Goal: Transaction & Acquisition: Purchase product/service

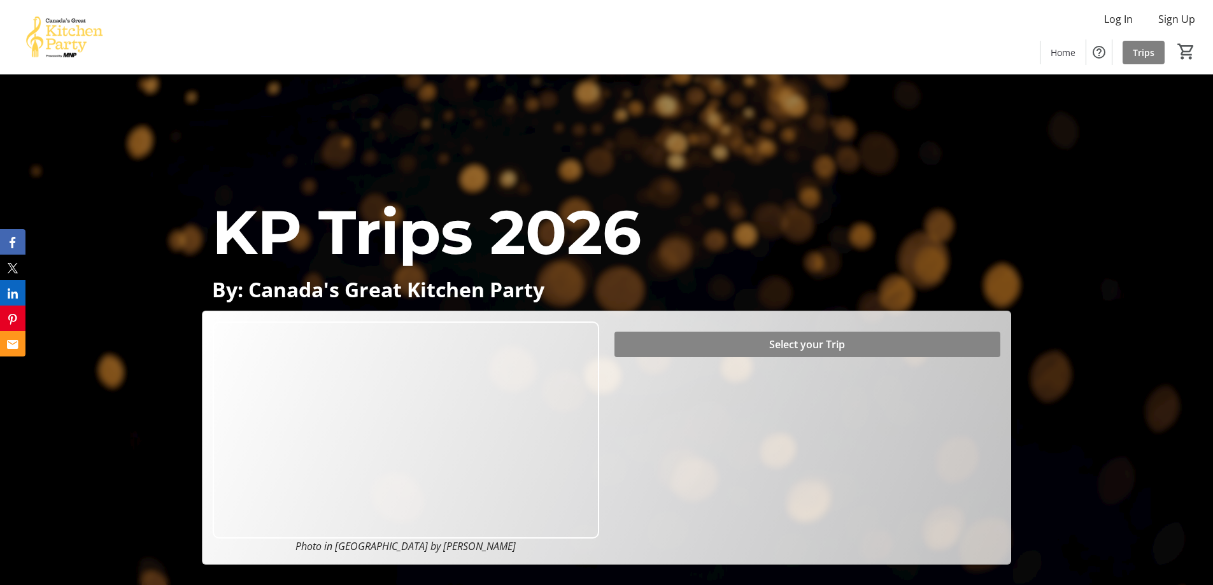
click at [821, 345] on span "Select your Trip" at bounding box center [807, 344] width 76 height 15
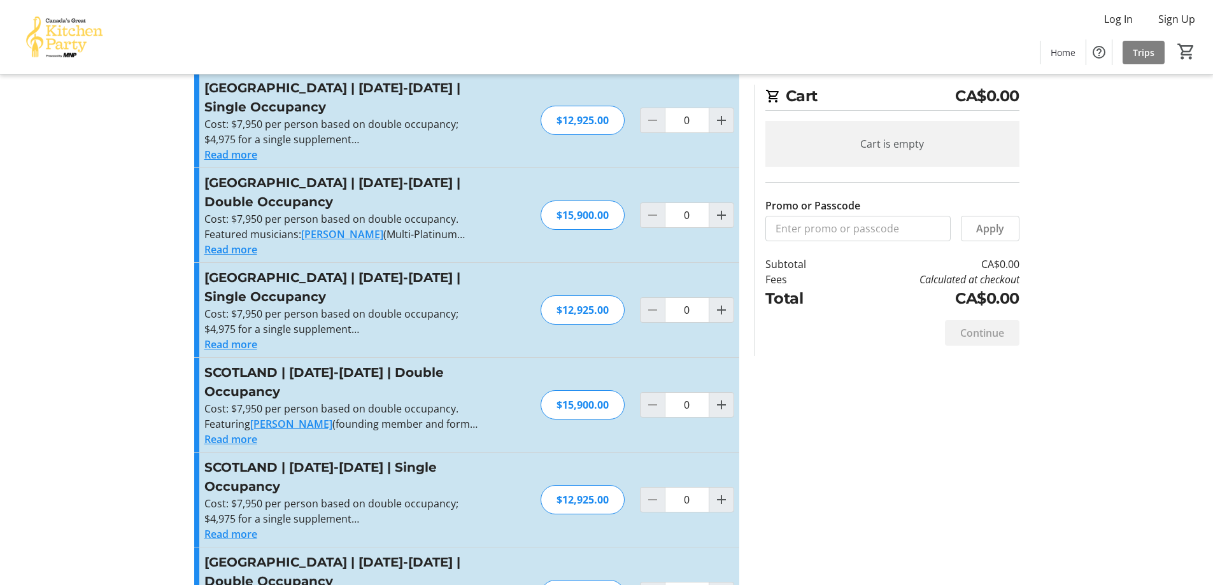
scroll to position [382, 0]
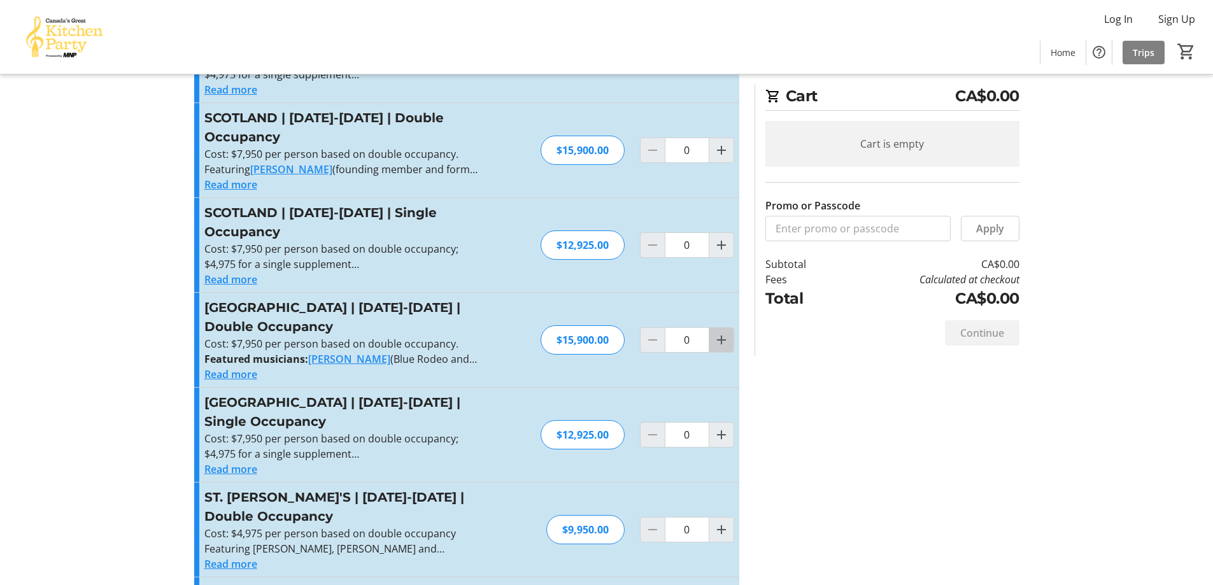
click at [722, 332] on mat-icon "Increment by one" at bounding box center [721, 339] width 15 height 15
type input "1"
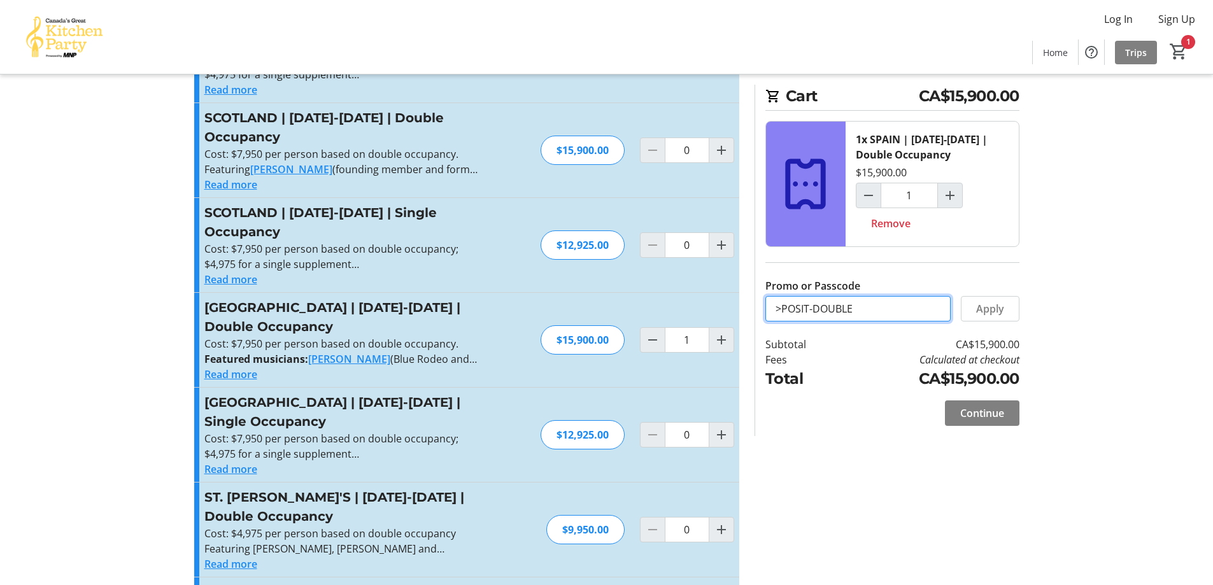
click at [790, 307] on input ">POSIT-DOUBLE" at bounding box center [857, 308] width 185 height 25
drag, startPoint x: 785, startPoint y: 305, endPoint x: 772, endPoint y: 308, distance: 12.5
click at [772, 308] on input ">POSIT-DOUBLE" at bounding box center [857, 308] width 185 height 25
type input "DEPOSIT-DOUBLE"
click at [994, 309] on span "Apply" at bounding box center [990, 308] width 28 height 15
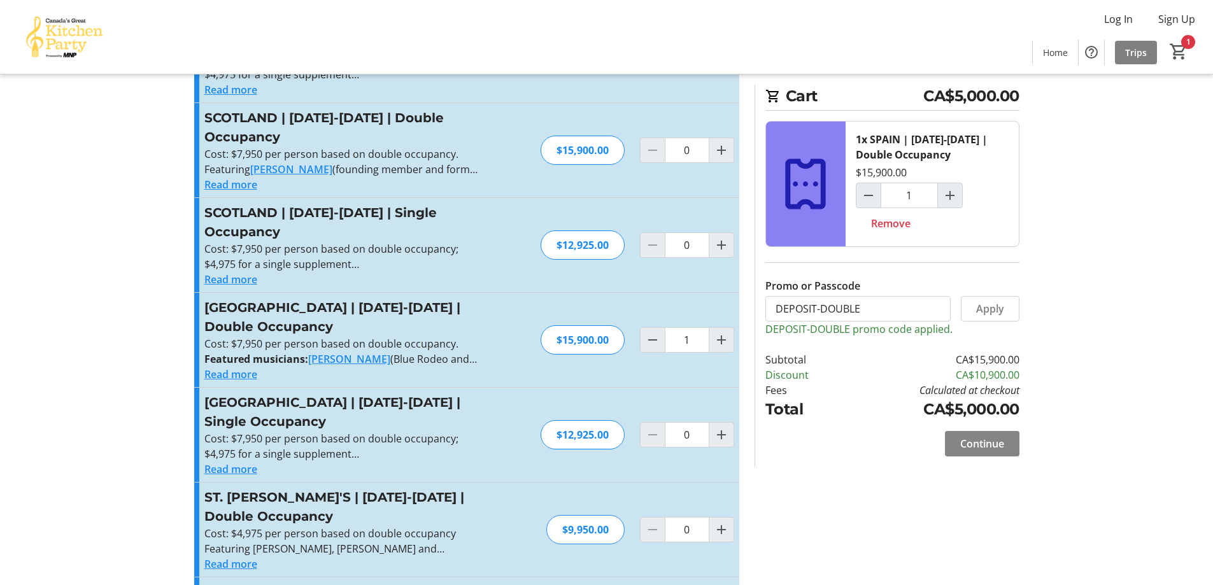
click at [990, 441] on span "Continue" at bounding box center [982, 443] width 44 height 15
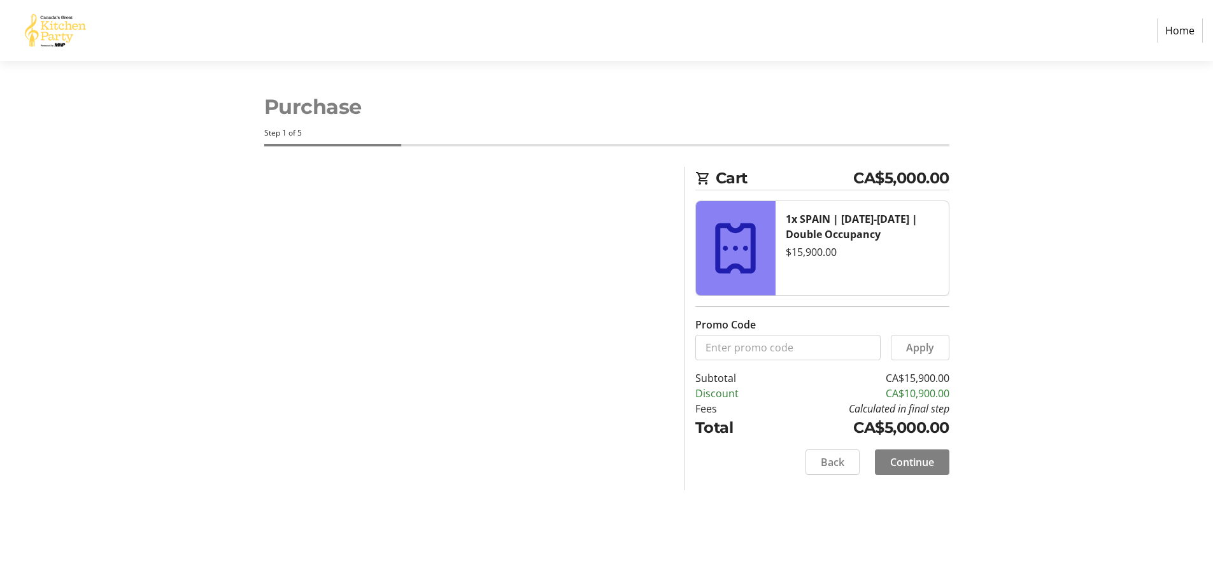
select select "CA"
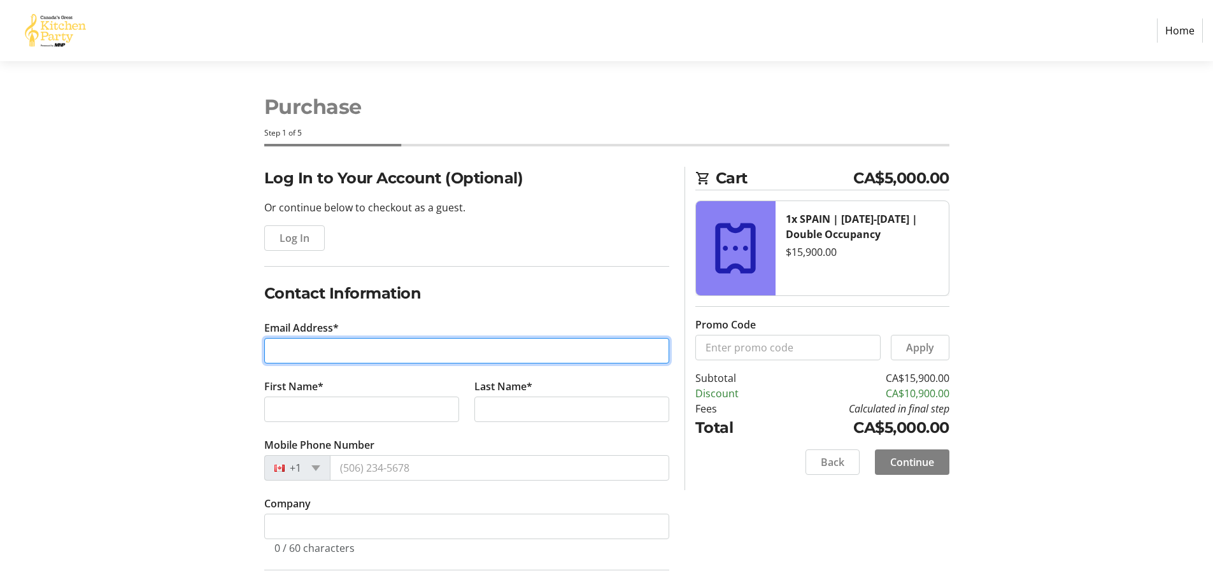
click at [389, 348] on input "Email Address*" at bounding box center [466, 350] width 405 height 25
type input "[EMAIL_ADDRESS][DOMAIN_NAME]"
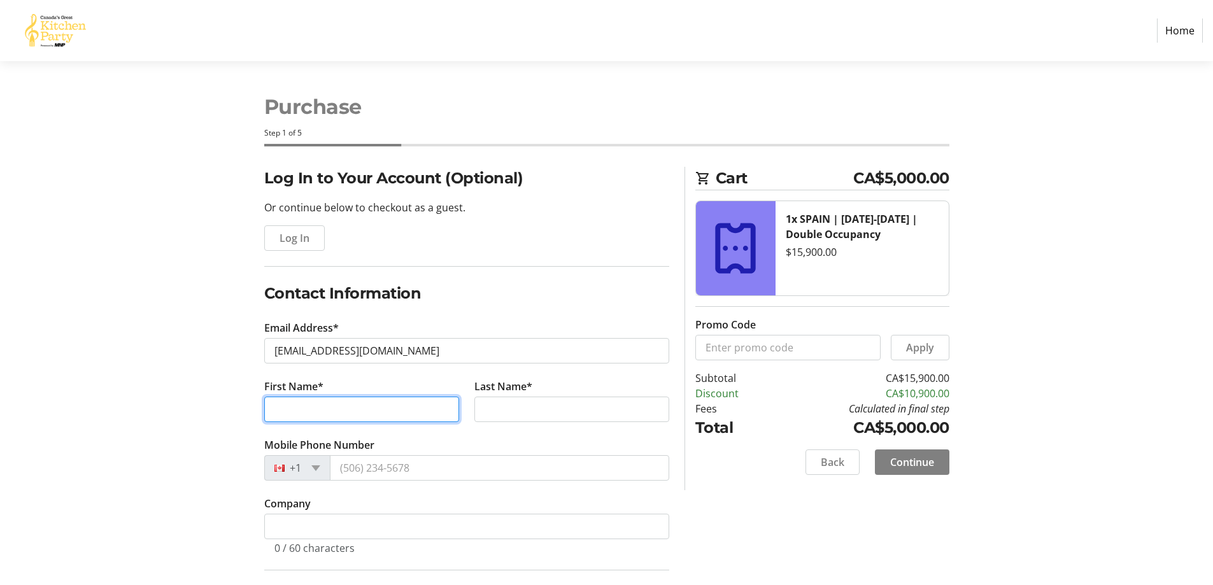
type input "[PERSON_NAME]"
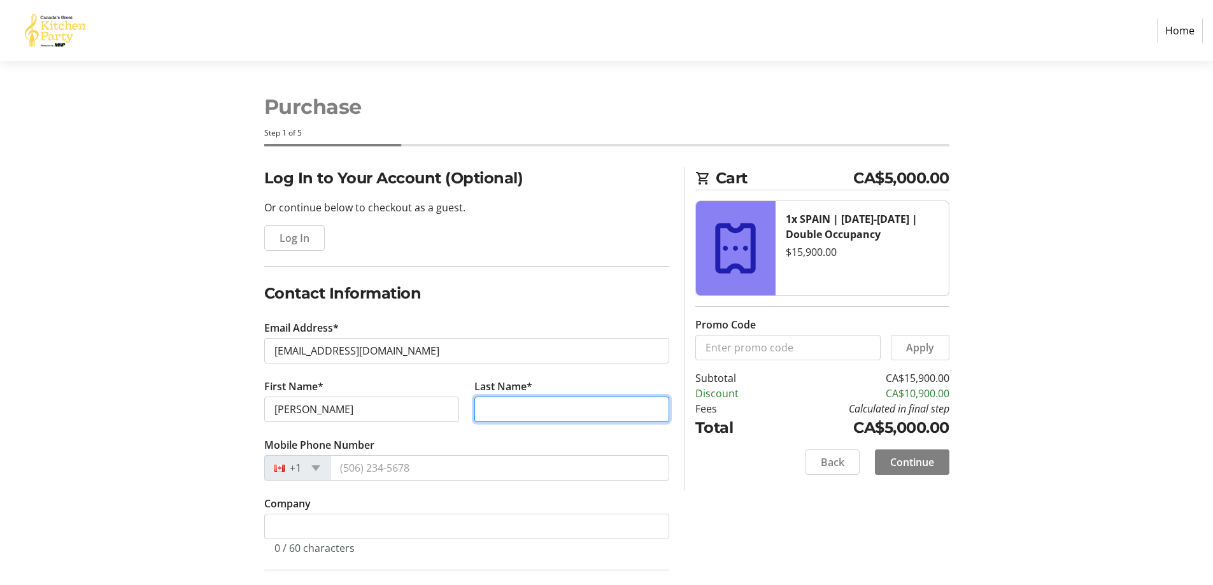
type input "Plato"
type input "[STREET_ADDRESS]"
type input "[GEOGRAPHIC_DATA]"
select select "AB"
type input "T6C 3T9"
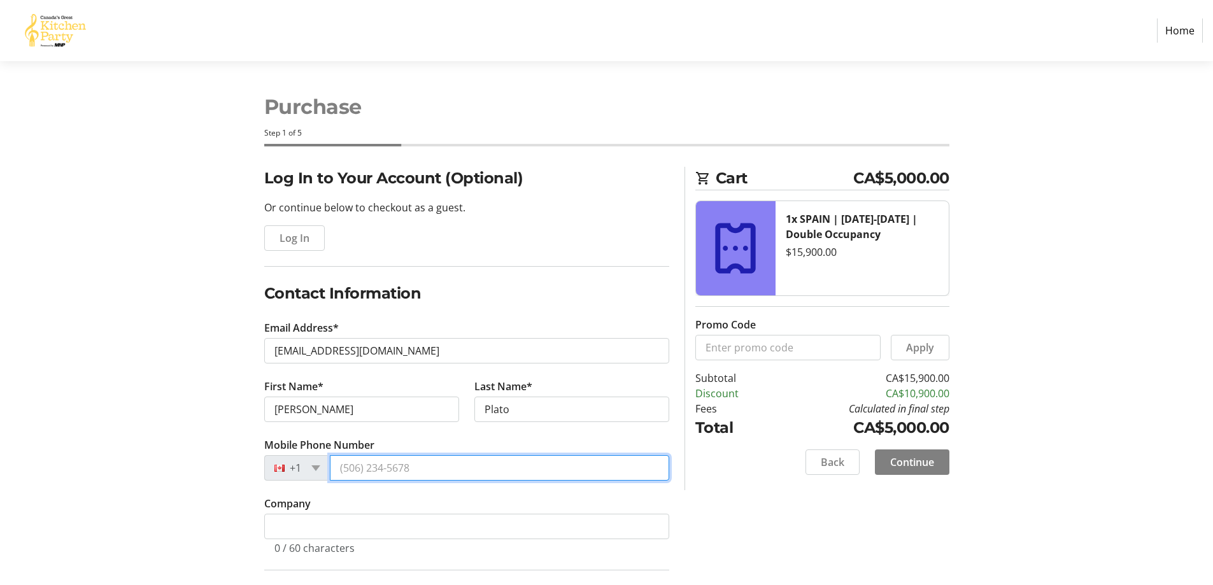
click at [431, 467] on input "Mobile Phone Number" at bounding box center [499, 467] width 339 height 25
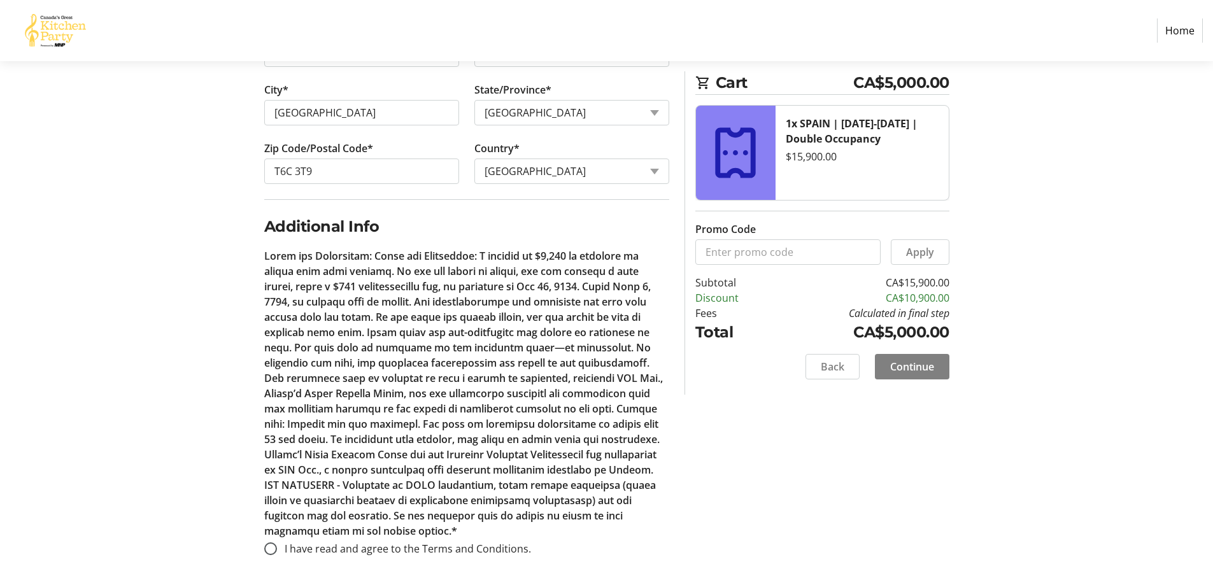
scroll to position [588, 0]
type input "[PHONE_NUMBER]"
click at [912, 367] on span "Continue" at bounding box center [912, 366] width 44 height 15
click at [269, 543] on input "I have read and agree to the Terms and Conditions." at bounding box center [270, 547] width 13 height 13
radio input "true"
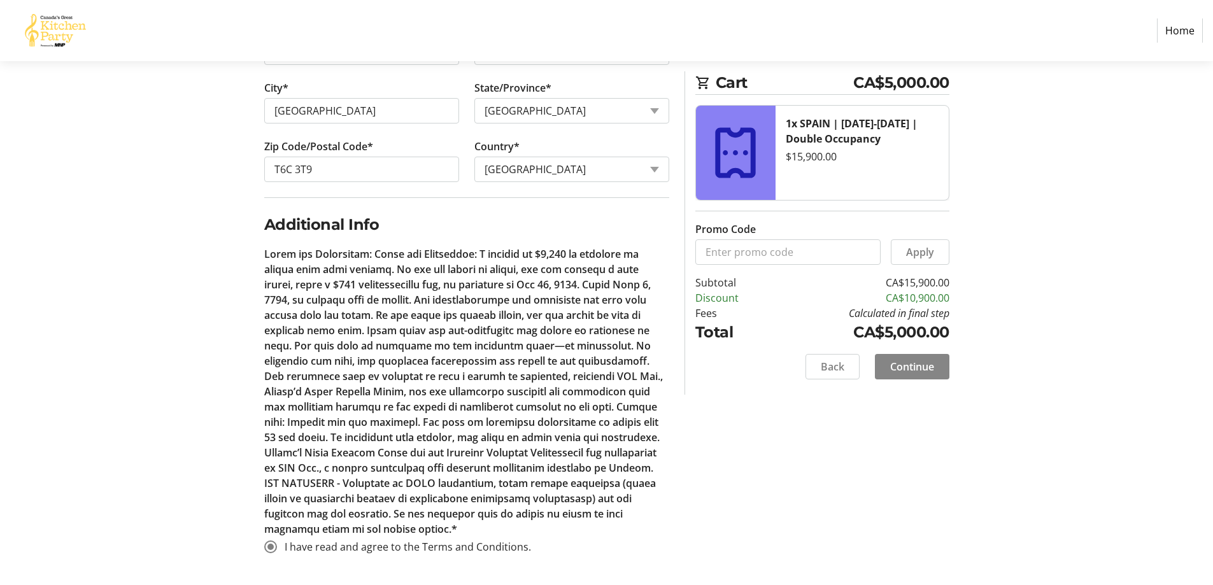
click at [902, 365] on span "Continue" at bounding box center [912, 366] width 44 height 15
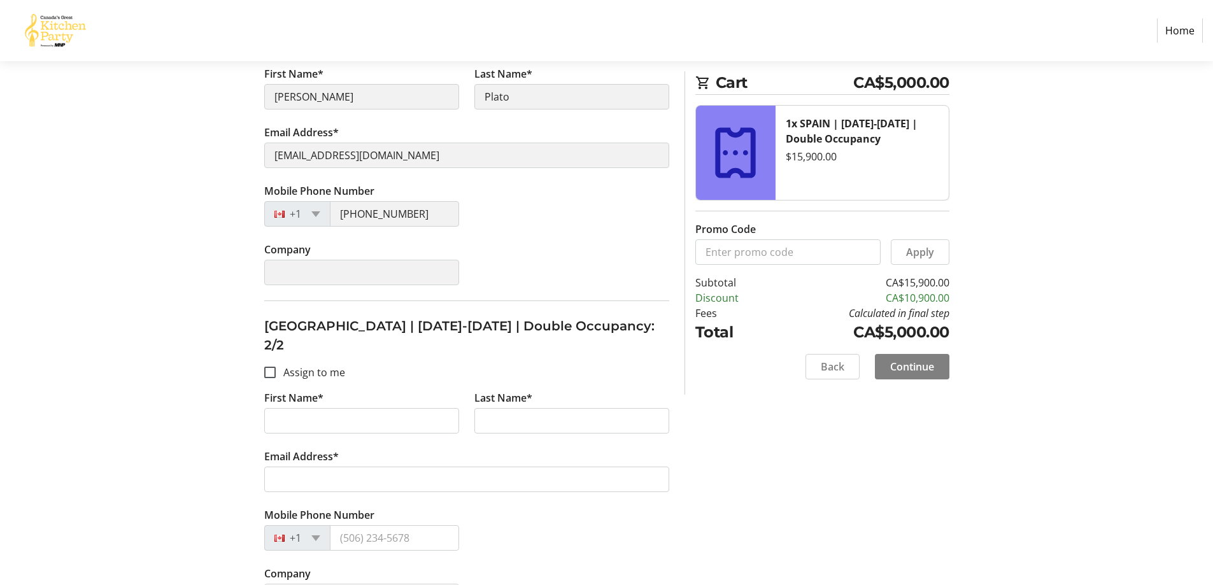
scroll to position [306, 0]
click at [419, 407] on input "First Name*" at bounding box center [361, 419] width 195 height 25
type input "[PERSON_NAME]"
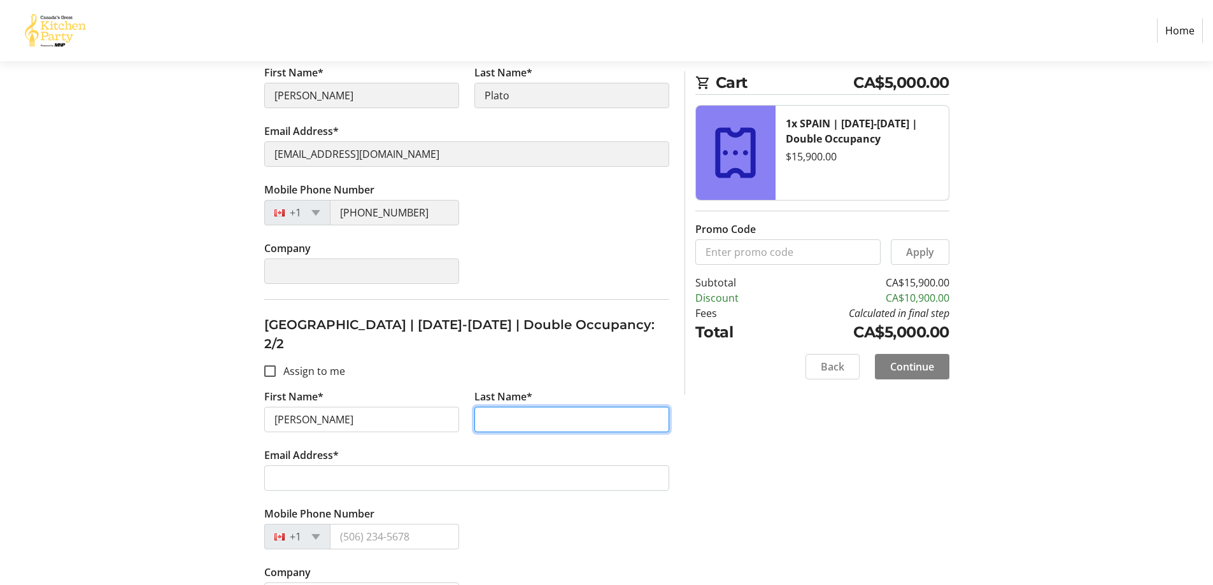
click at [549, 407] on input "Last Name*" at bounding box center [571, 419] width 195 height 25
type input "Plato"
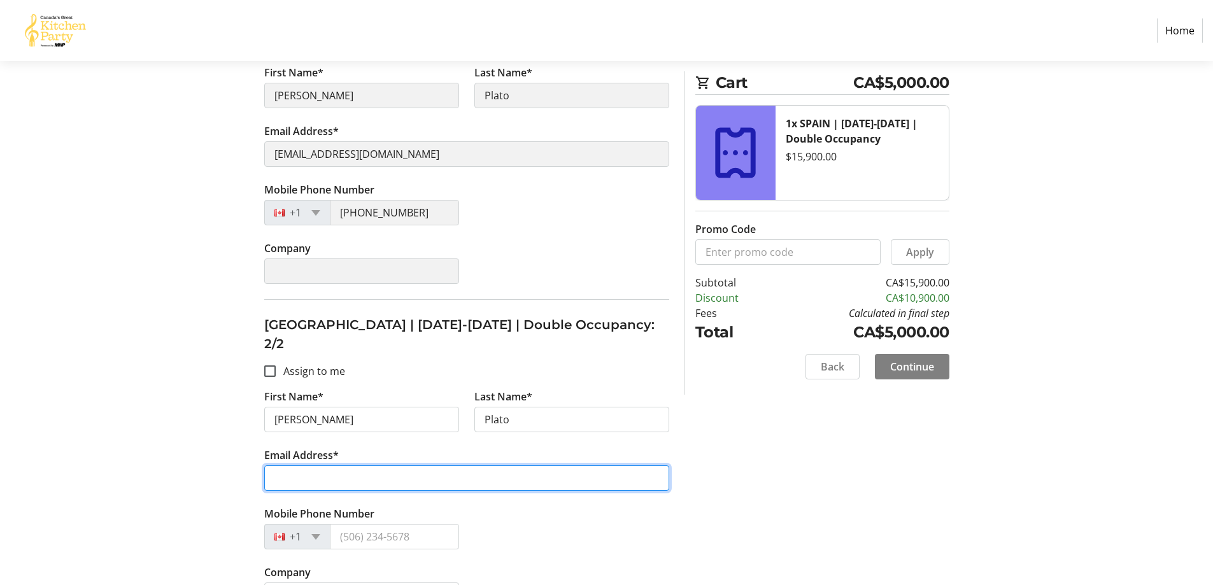
type input "[EMAIL_ADDRESS][DOMAIN_NAME]"
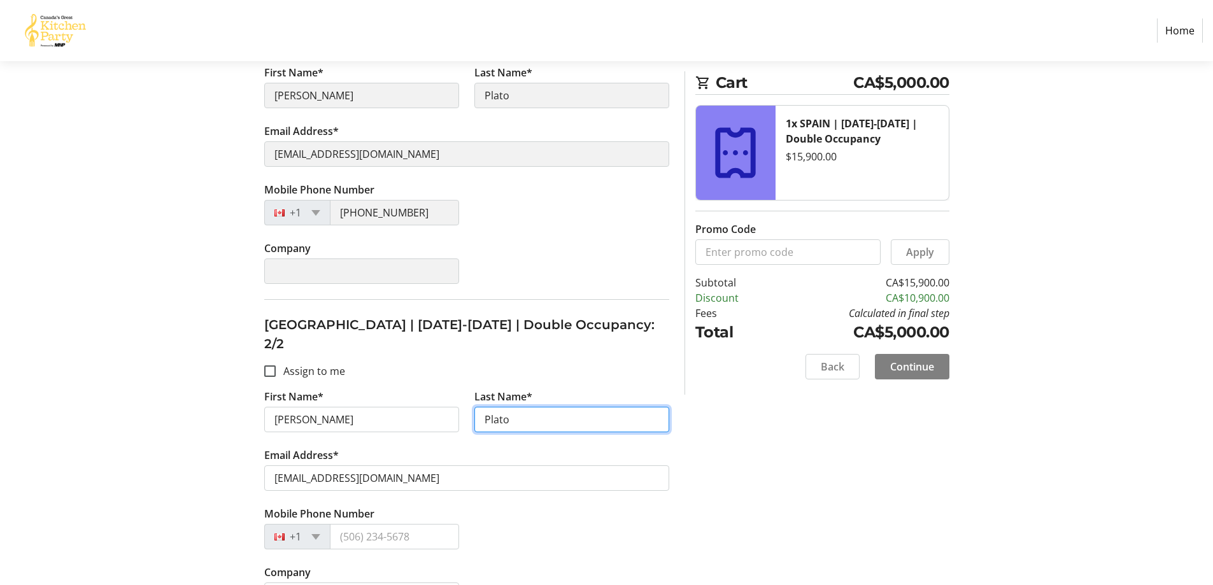
type input "Plato"
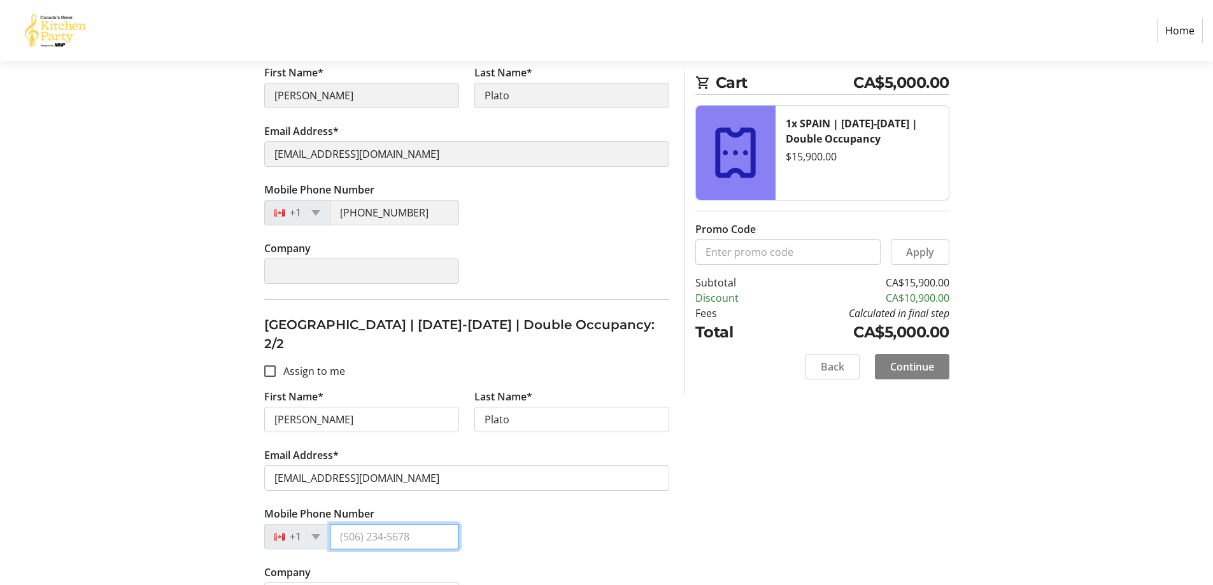
click at [430, 524] on input "Mobile Phone Number" at bounding box center [394, 536] width 129 height 25
type input "[PHONE_NUMBER]"
click at [273, 366] on input "Assign to me" at bounding box center [269, 371] width 11 height 11
checkbox input "true"
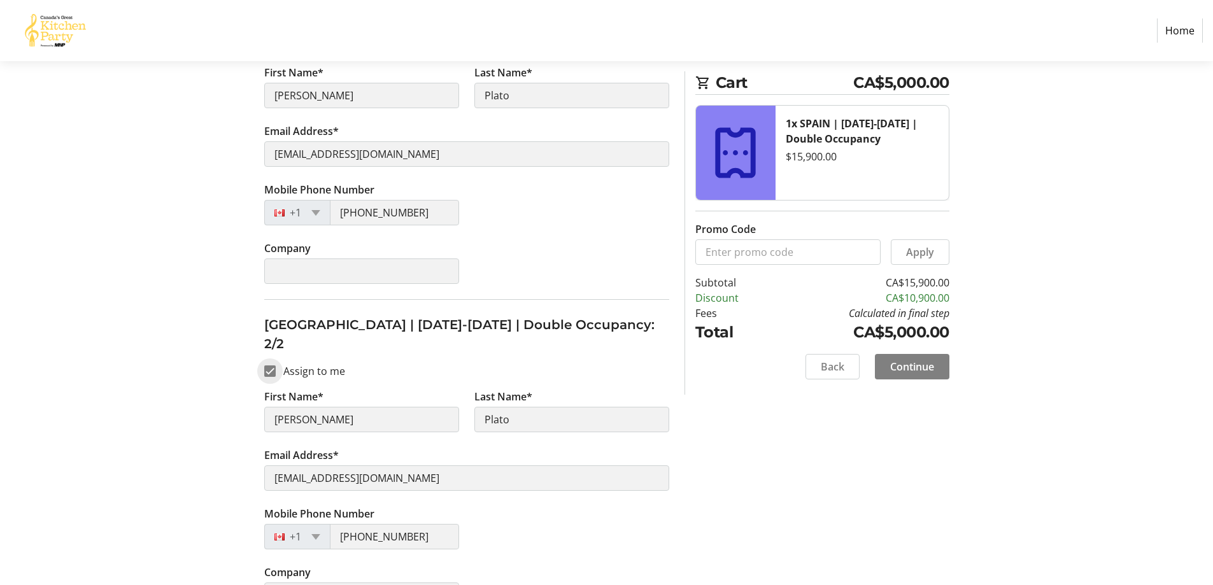
scroll to position [0, 0]
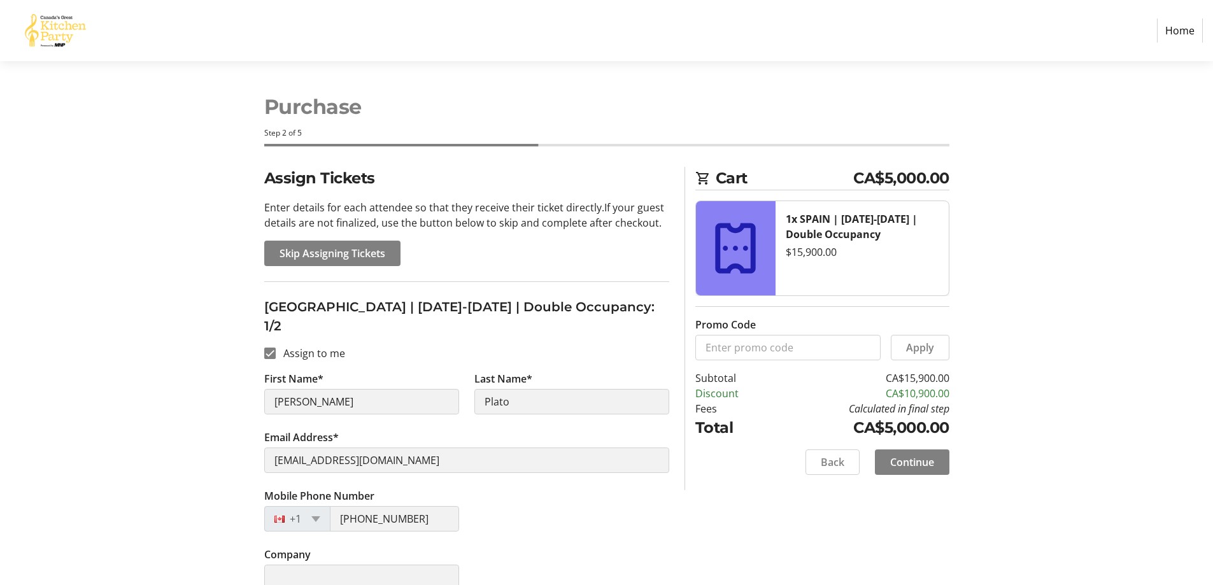
click at [860, 538] on div "Assign Tickets Enter details for each attendee so that they receive their ticke…" at bounding box center [607, 548] width 841 height 763
click at [909, 462] on span "Continue" at bounding box center [912, 462] width 44 height 15
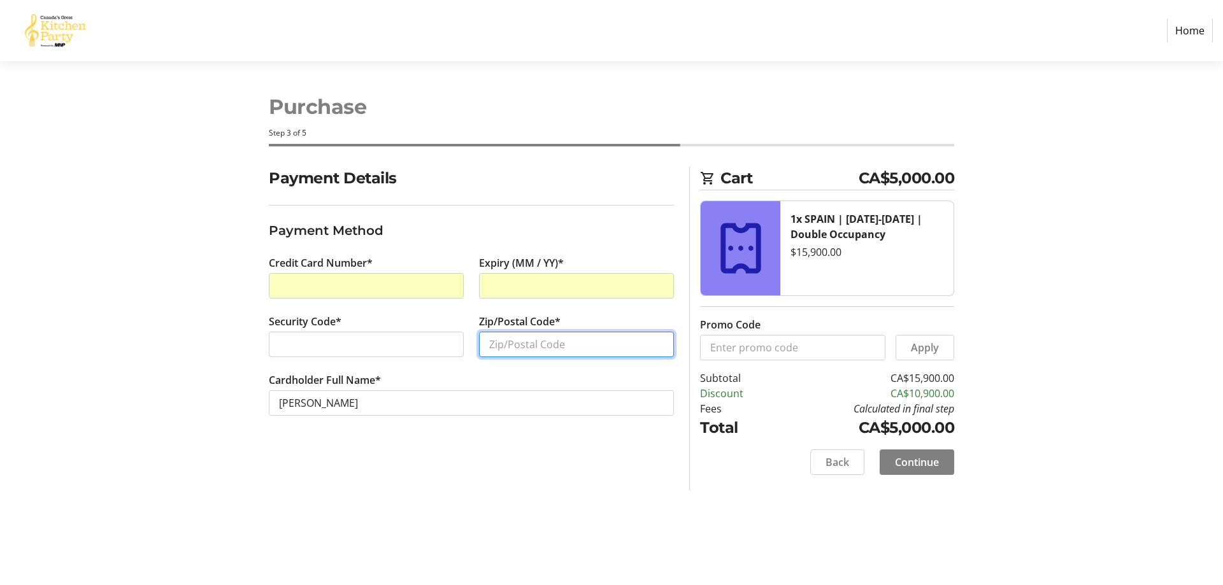
click at [595, 337] on input "Zip/Postal Code*" at bounding box center [576, 344] width 195 height 25
type input "T6C3T9"
click at [518, 485] on div "Payment Details Payment Method Credit Card Number* Expiry (MM / YY)* Security C…" at bounding box center [471, 328] width 420 height 323
click at [916, 465] on span "Continue" at bounding box center [917, 462] width 44 height 15
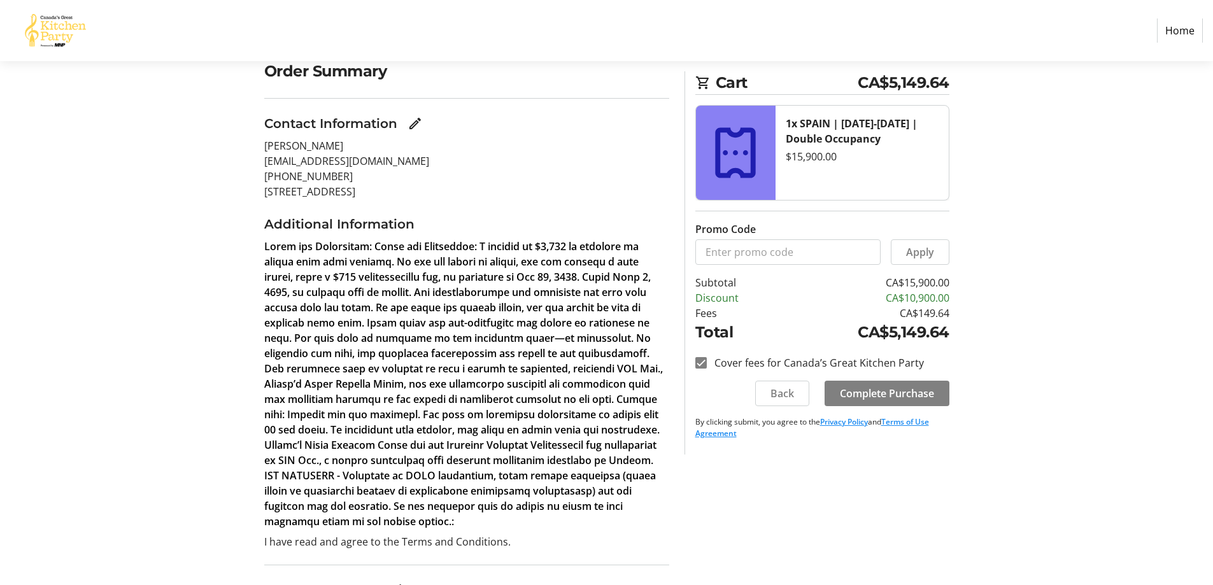
scroll to position [208, 0]
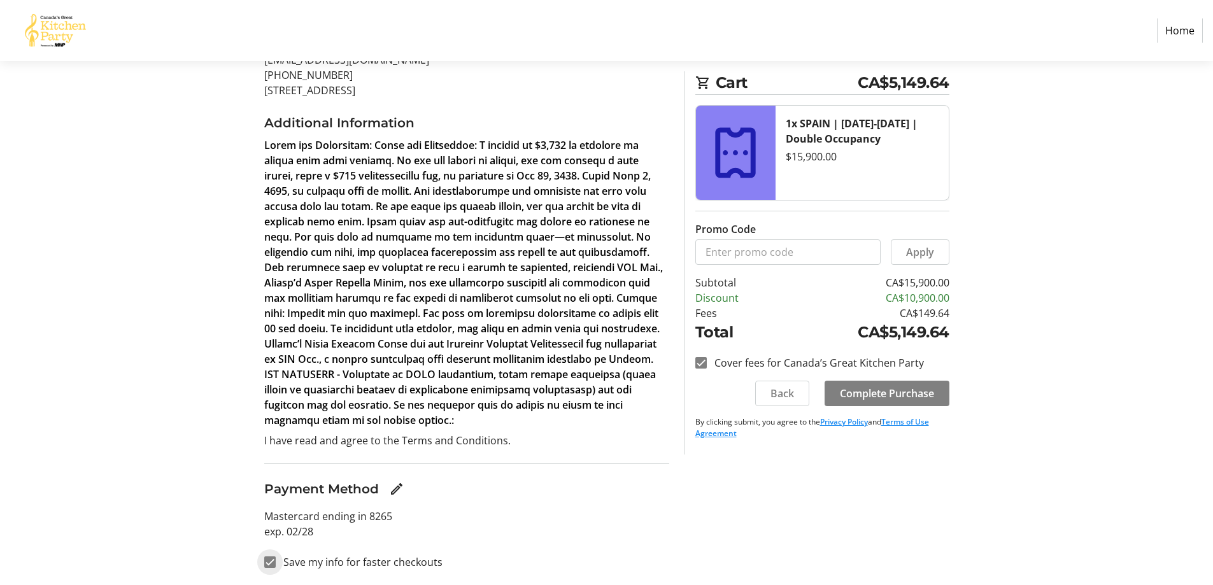
click at [268, 561] on input "Save my info for faster checkouts" at bounding box center [269, 562] width 11 height 11
checkbox input "false"
click at [890, 395] on span "Complete Purchase" at bounding box center [887, 393] width 94 height 15
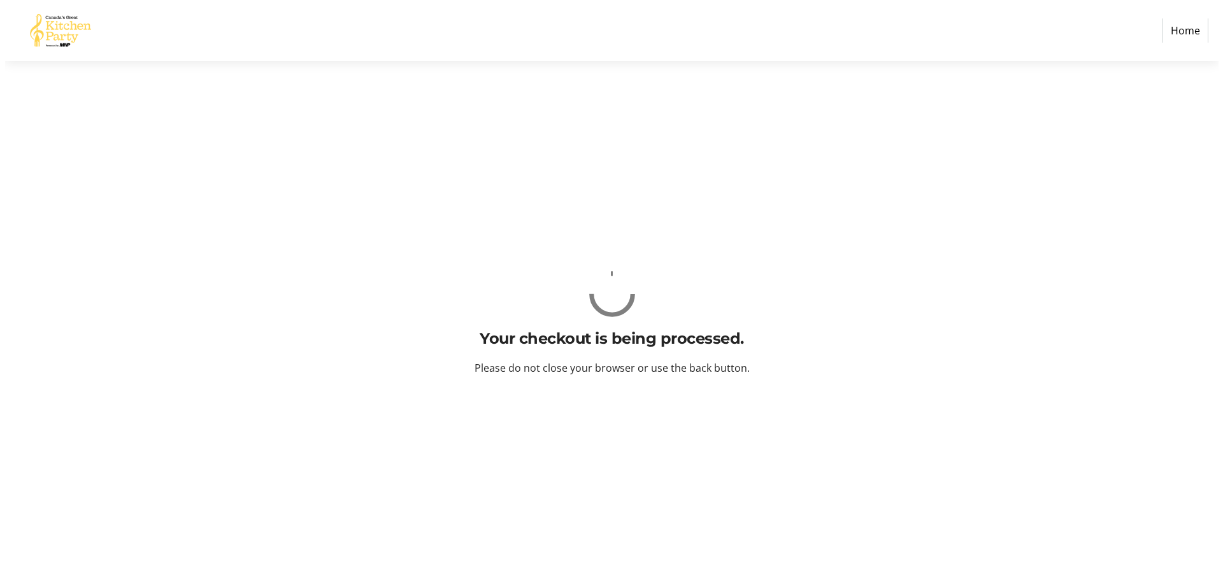
scroll to position [0, 0]
